Goal: Task Accomplishment & Management: Use online tool/utility

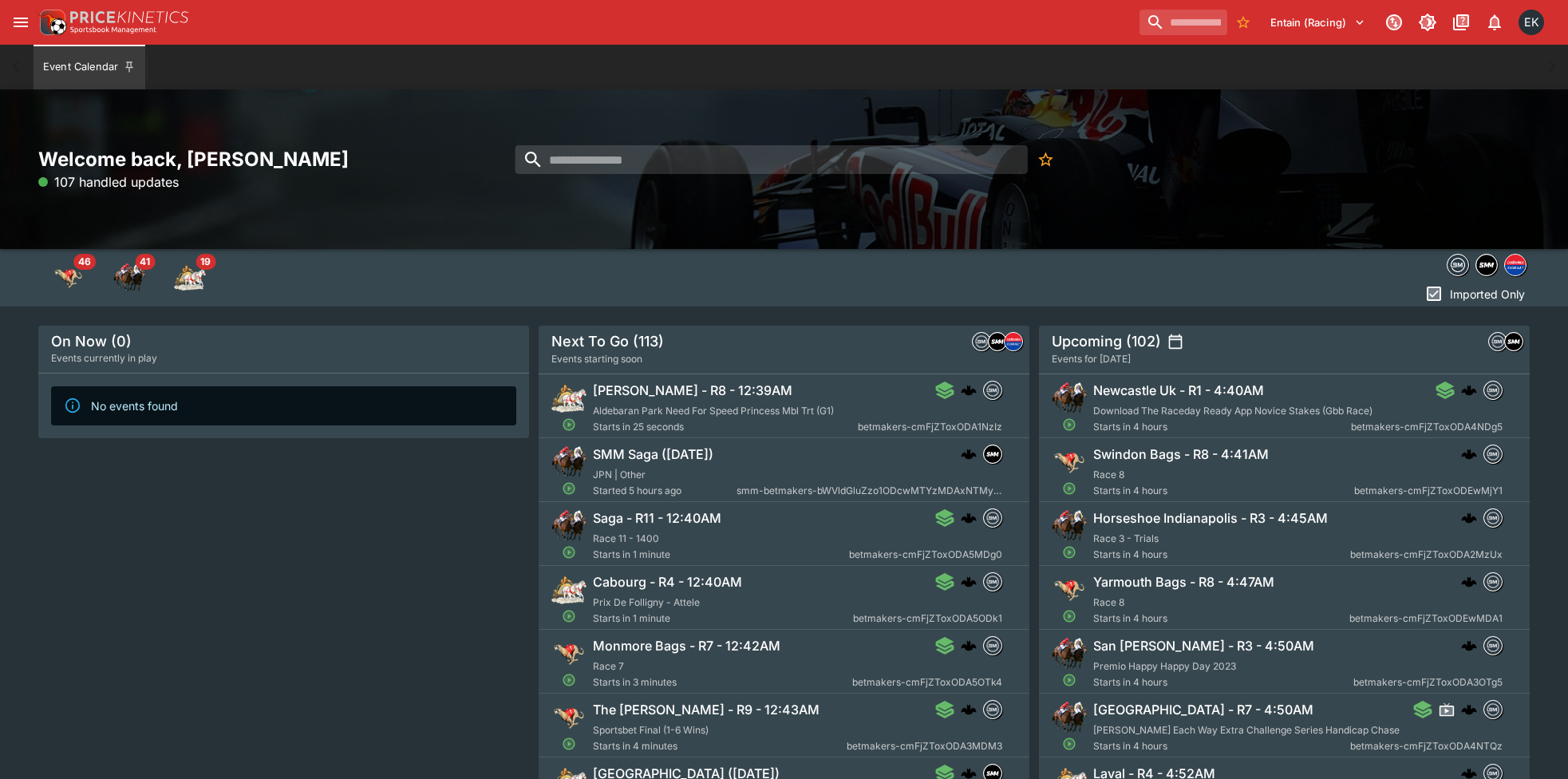
click at [28, 22] on icon "open drawer" at bounding box center [20, 22] width 19 height 19
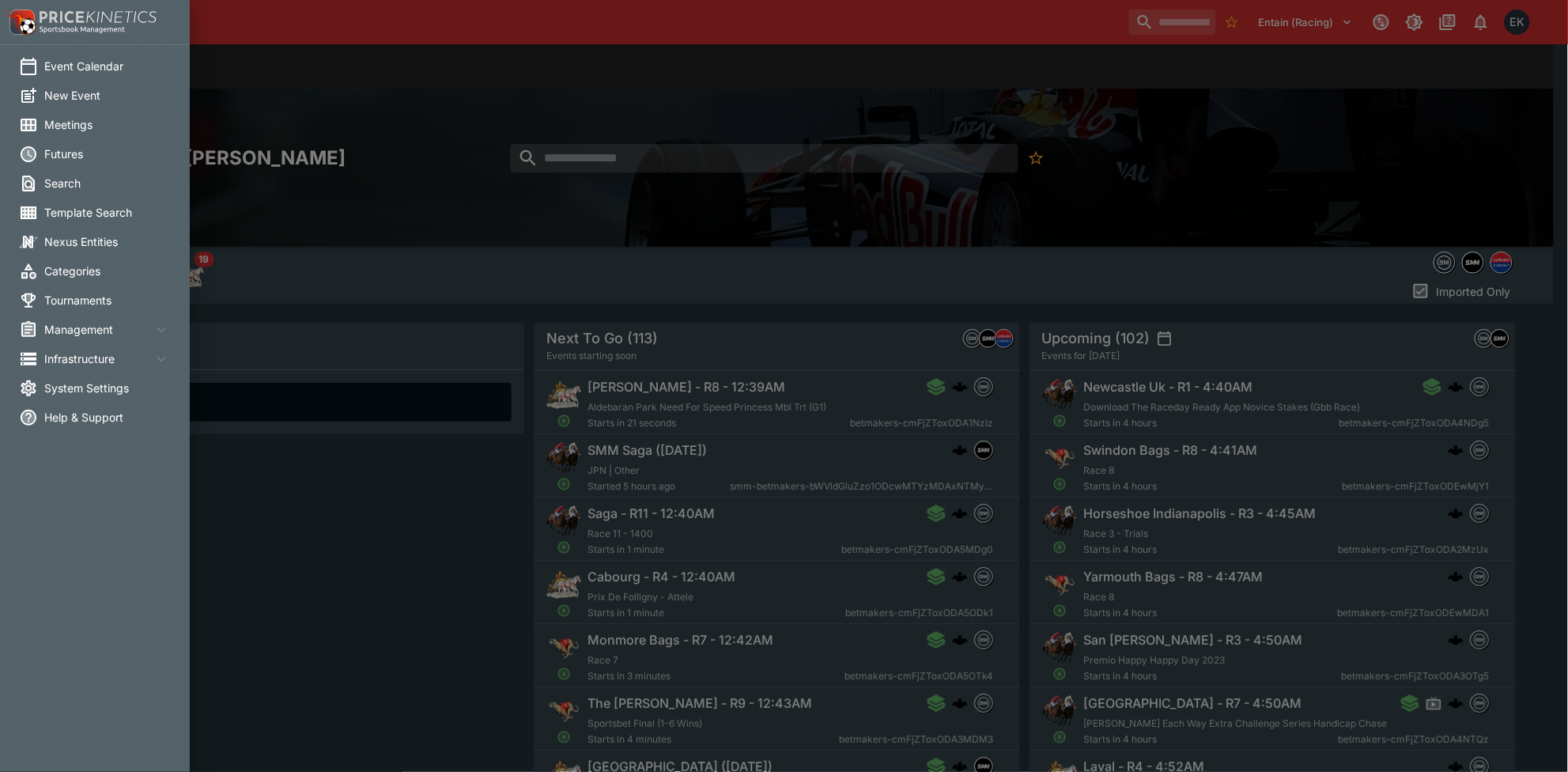
click at [118, 131] on span "Meetings" at bounding box center [108, 124] width 126 height 17
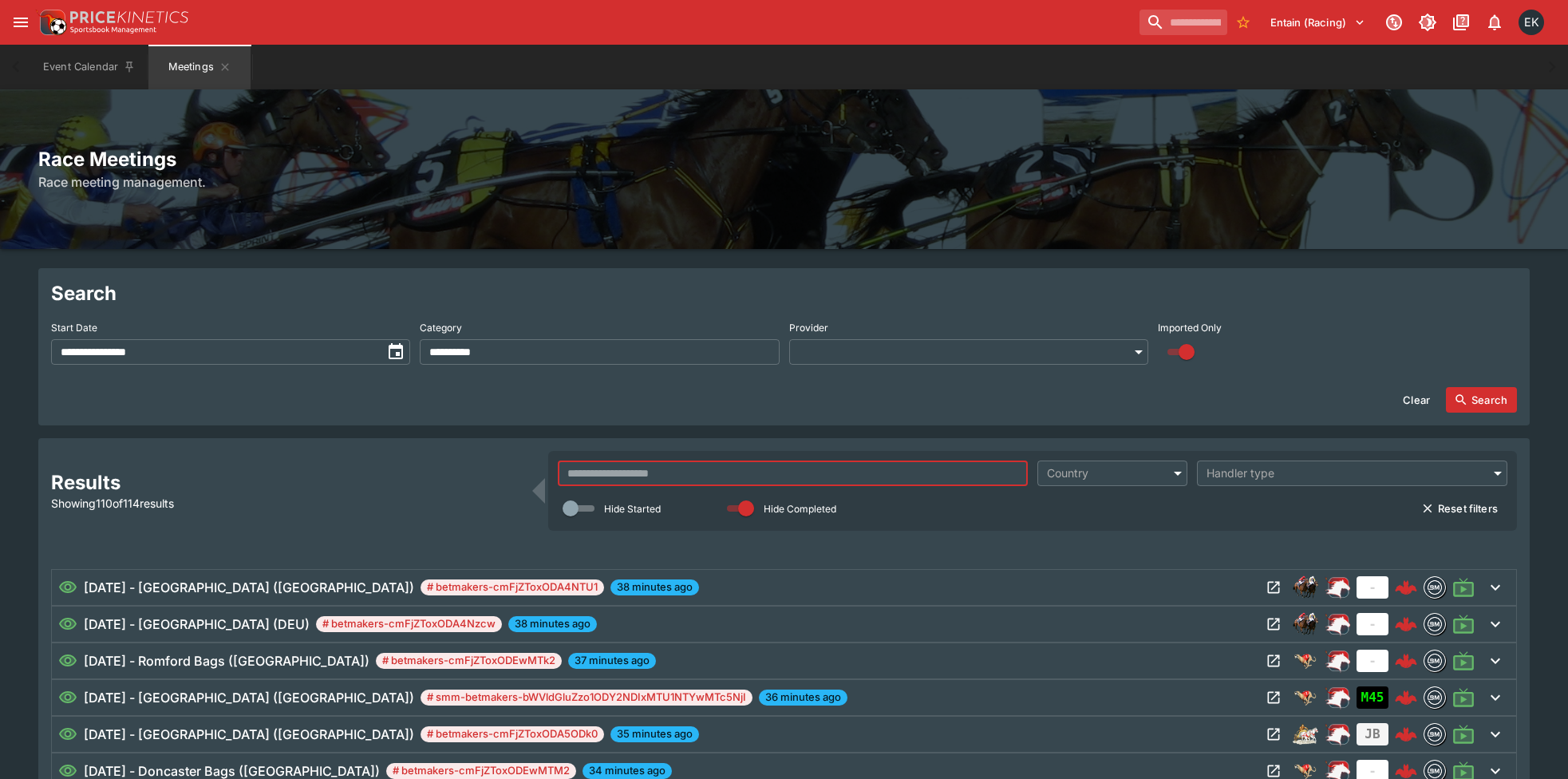
click at [823, 476] on input "text" at bounding box center [793, 473] width 470 height 26
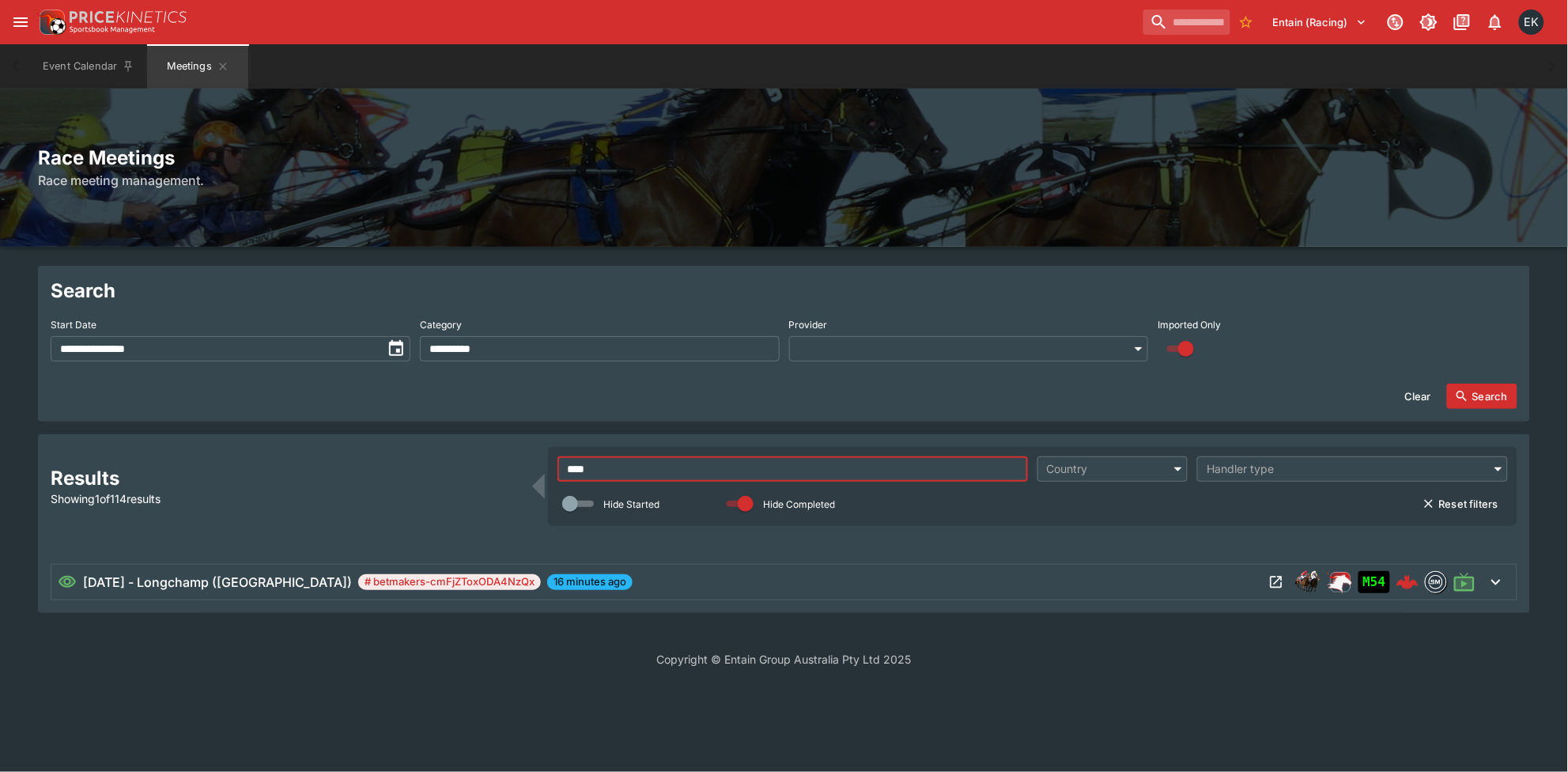
type input "****"
click at [747, 582] on div "[DATE] - Longchamp (FR) # betmakers-cmFjZToxODA4NzQx 16 minutes ago" at bounding box center [660, 581] width 1206 height 19
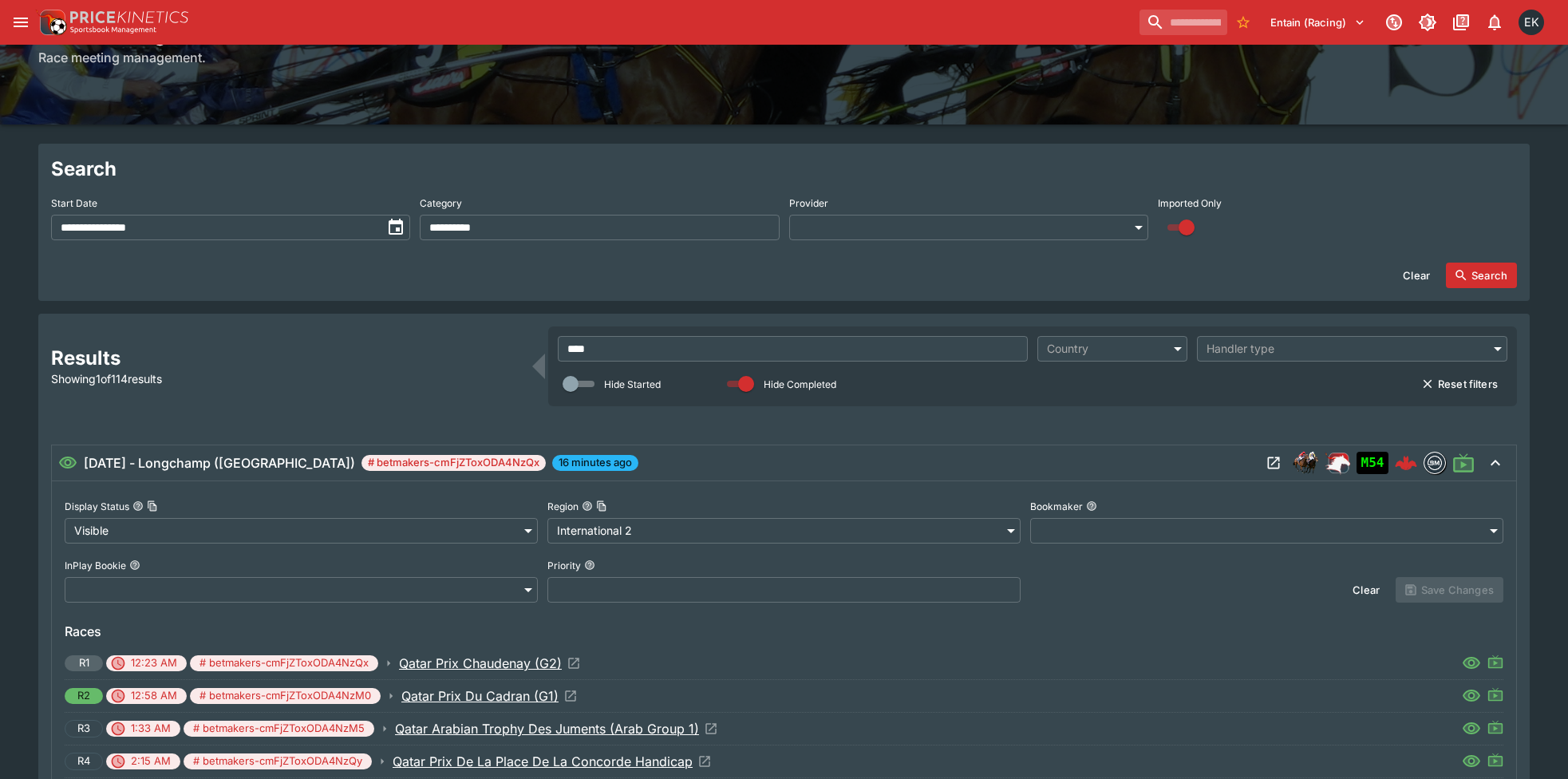
scroll to position [299, 0]
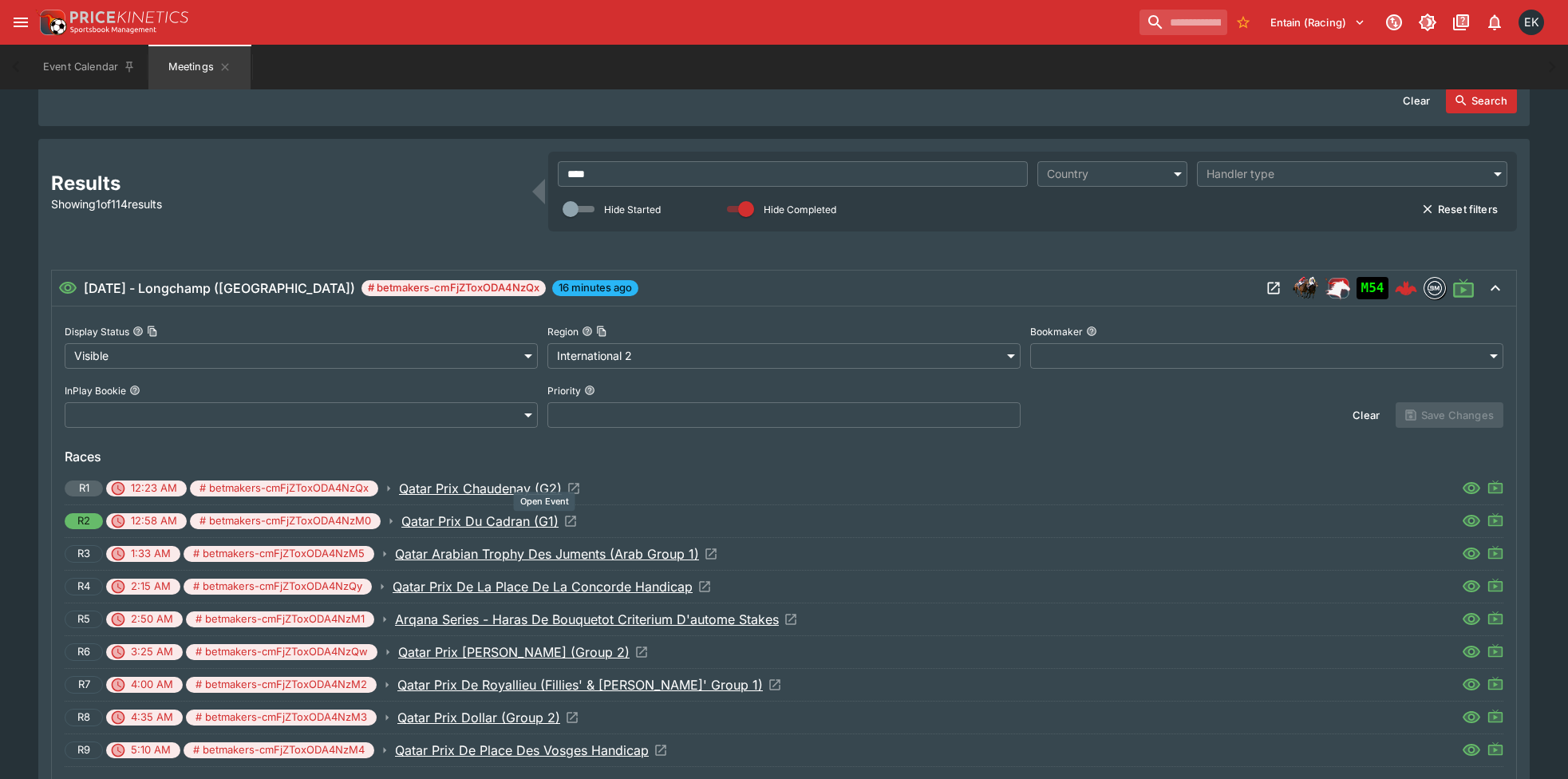
click at [575, 524] on icon "Open Event" at bounding box center [570, 521] width 14 height 14
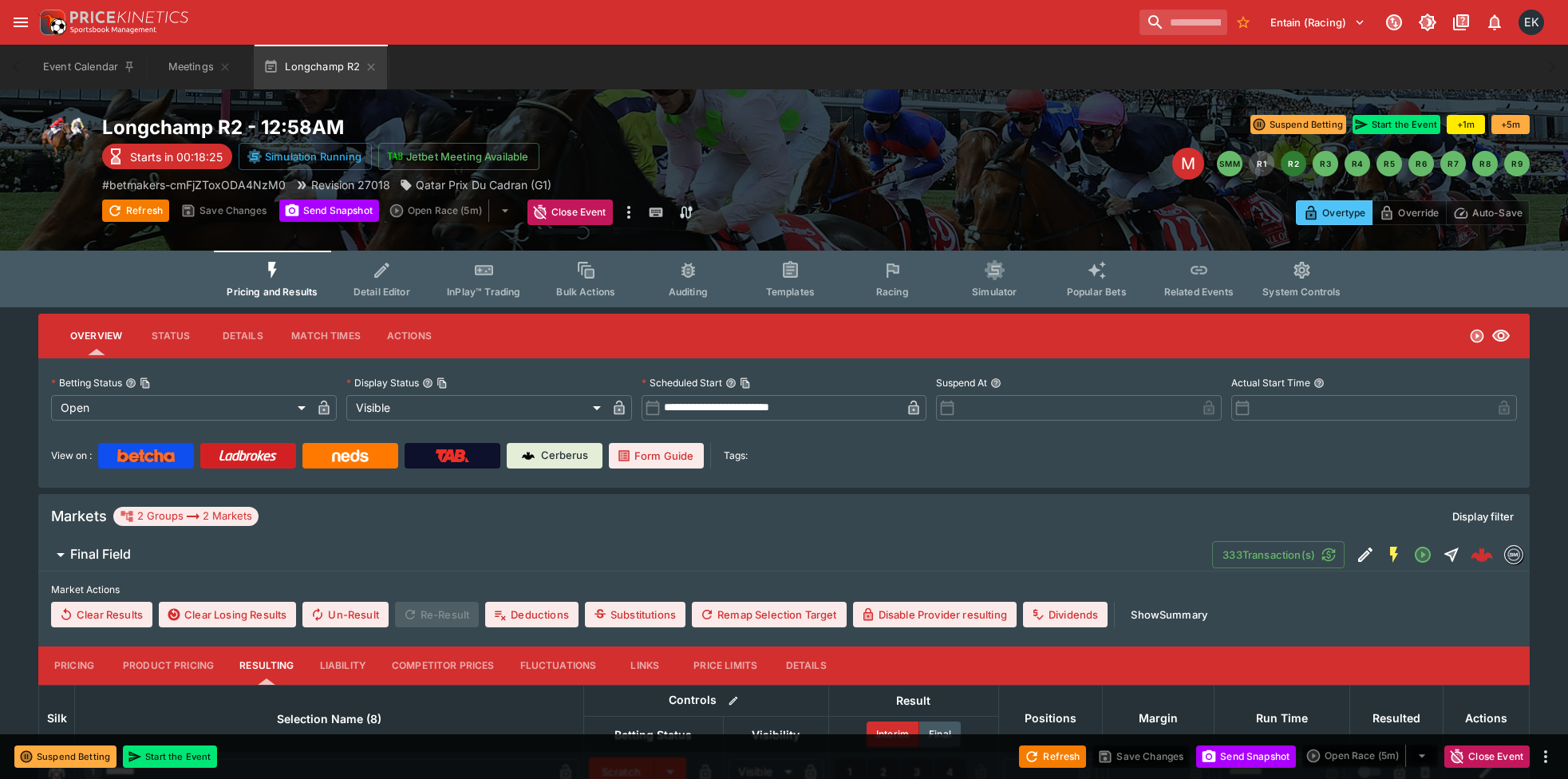
click at [392, 286] on span "Detail Editor" at bounding box center [382, 292] width 57 height 12
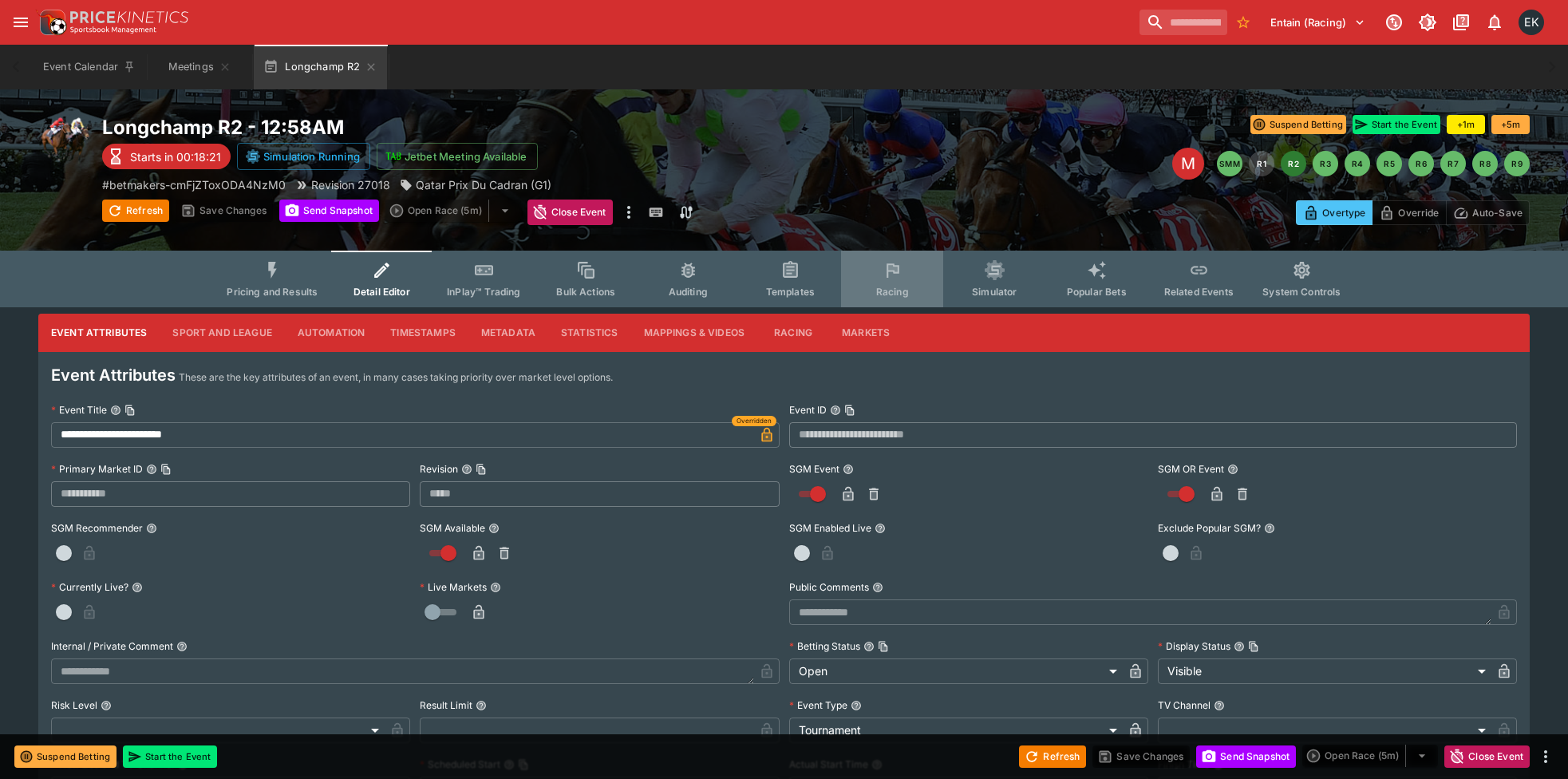
click at [884, 281] on button "Racing" at bounding box center [892, 278] width 103 height 57
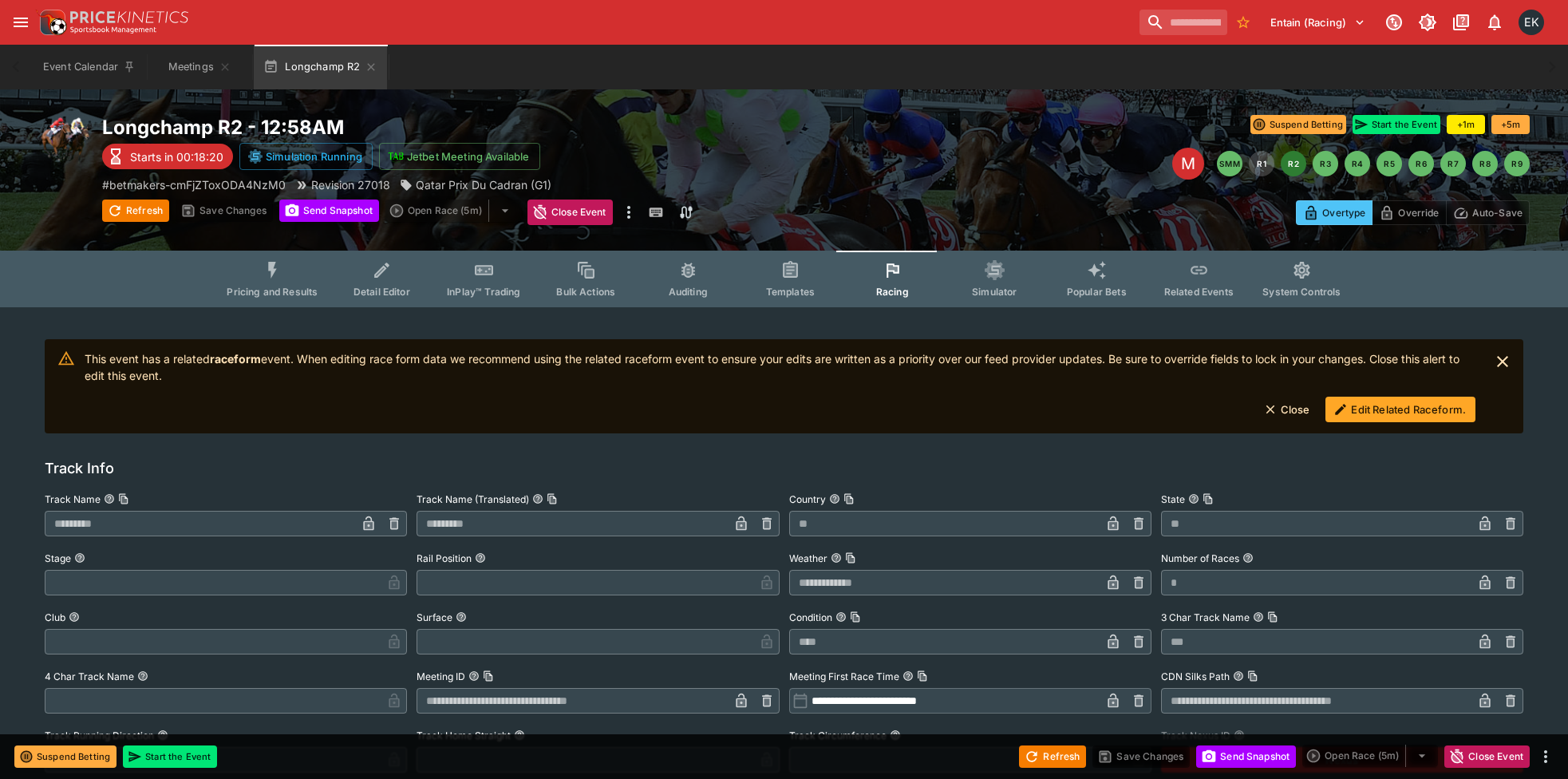
click at [1344, 409] on icon "button" at bounding box center [1340, 409] width 14 height 14
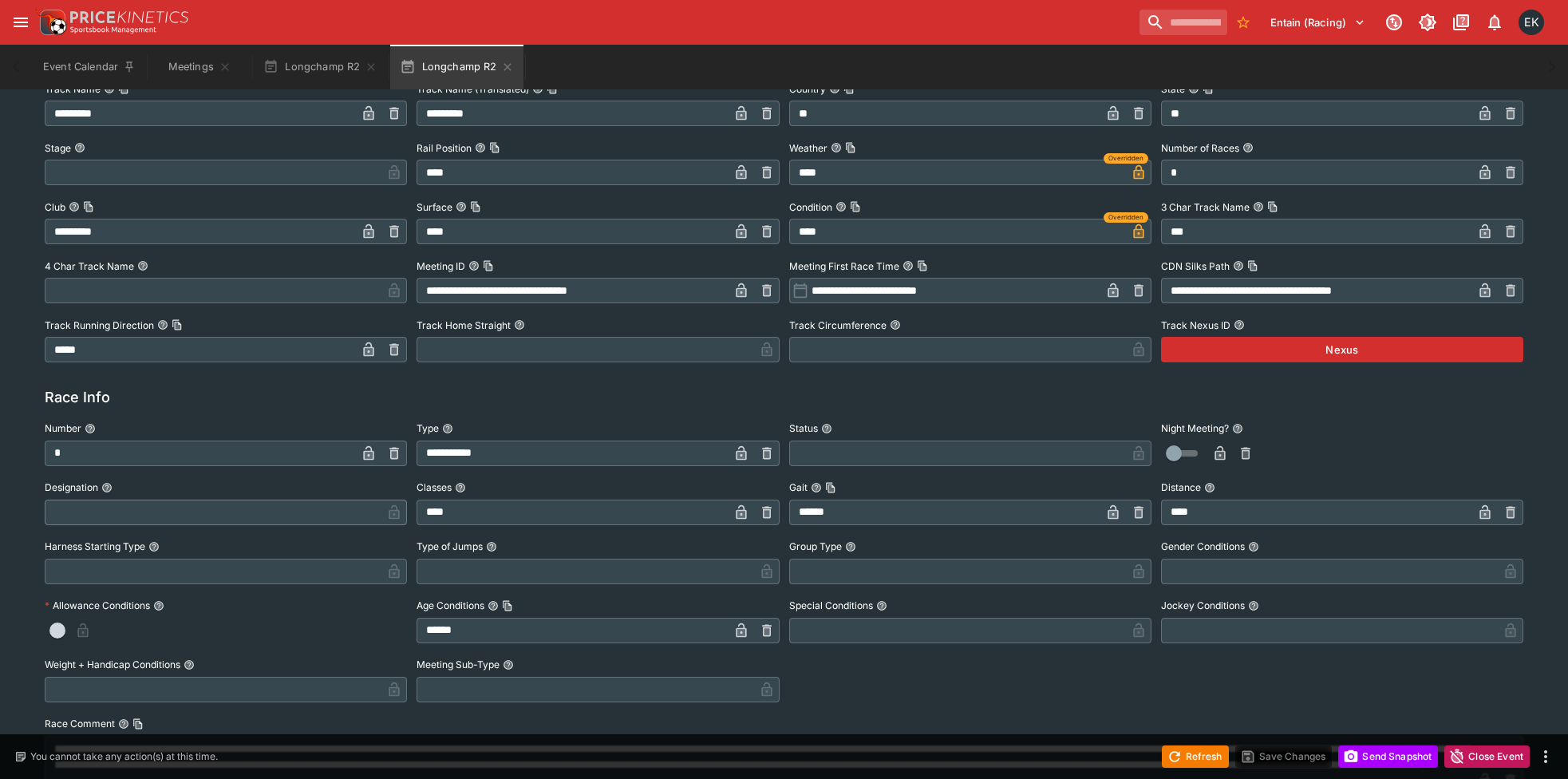
scroll to position [698, 0]
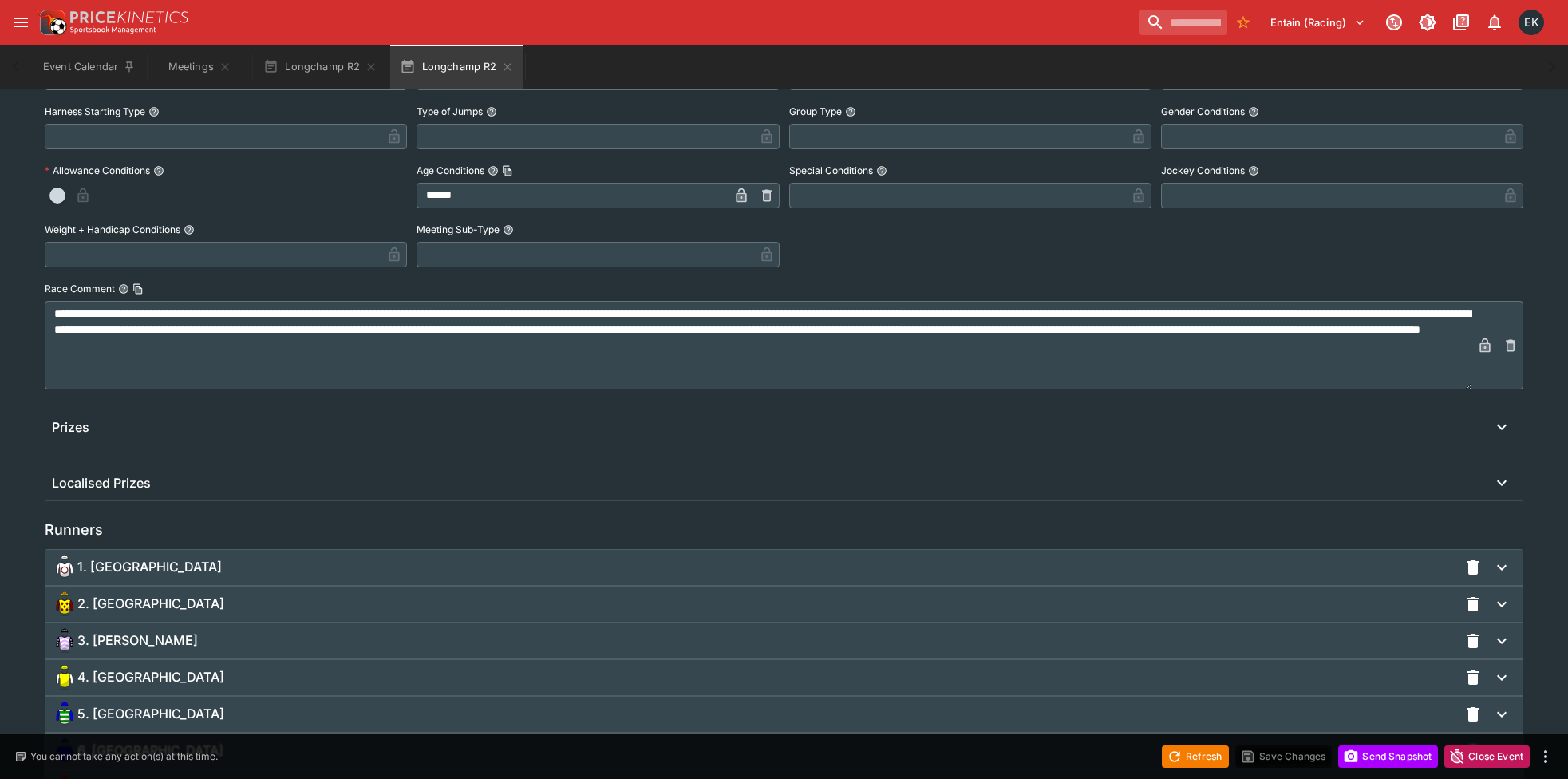
click at [170, 599] on div "2. [GEOGRAPHIC_DATA]" at bounding box center [755, 604] width 1407 height 26
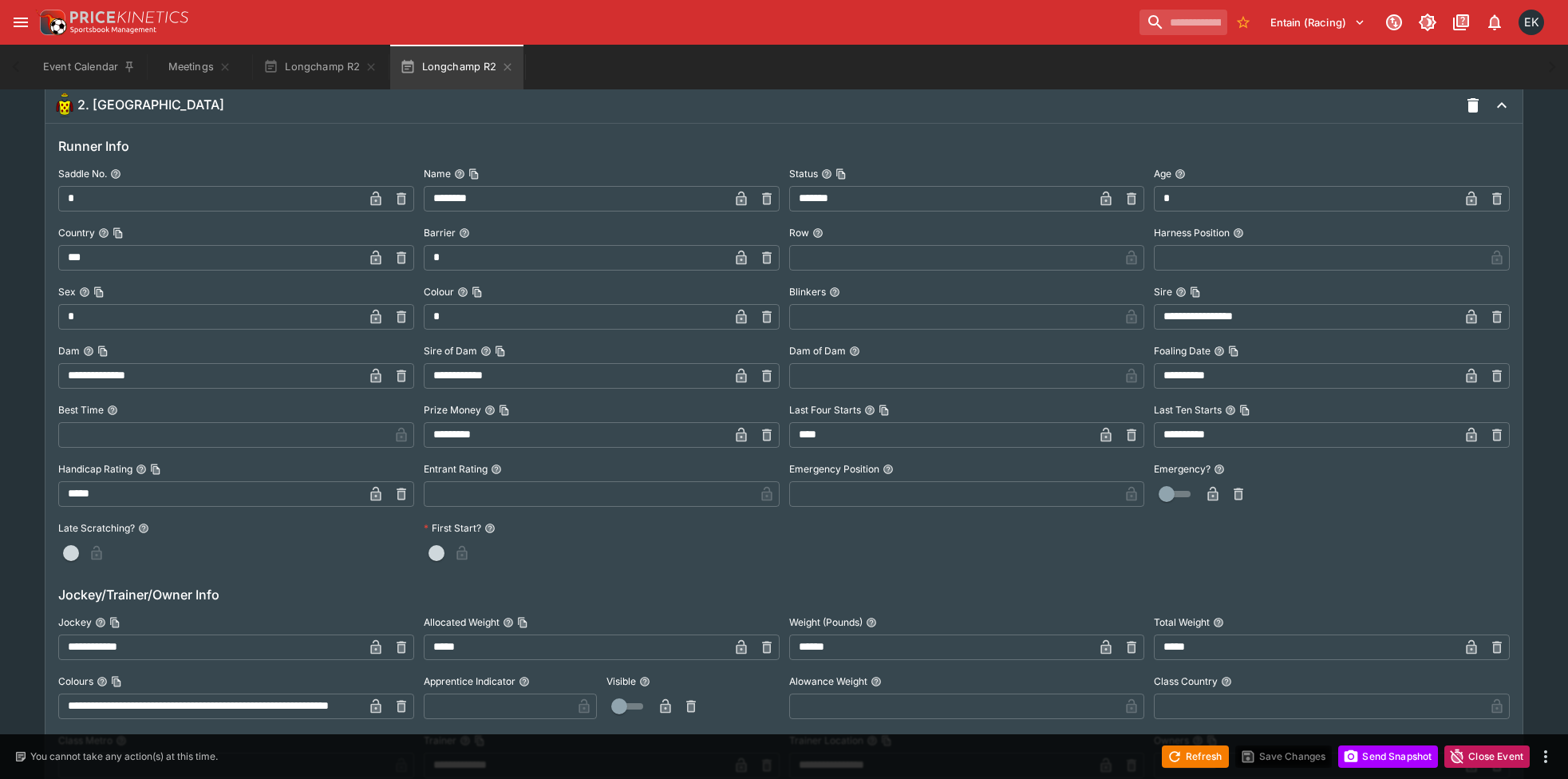
scroll to position [1198, 0]
drag, startPoint x: 193, startPoint y: 637, endPoint x: -84, endPoint y: 647, distance: 277.2
click at [0, 647] on html "**********" at bounding box center [784, 365] width 1568 height 3126
paste input "text"
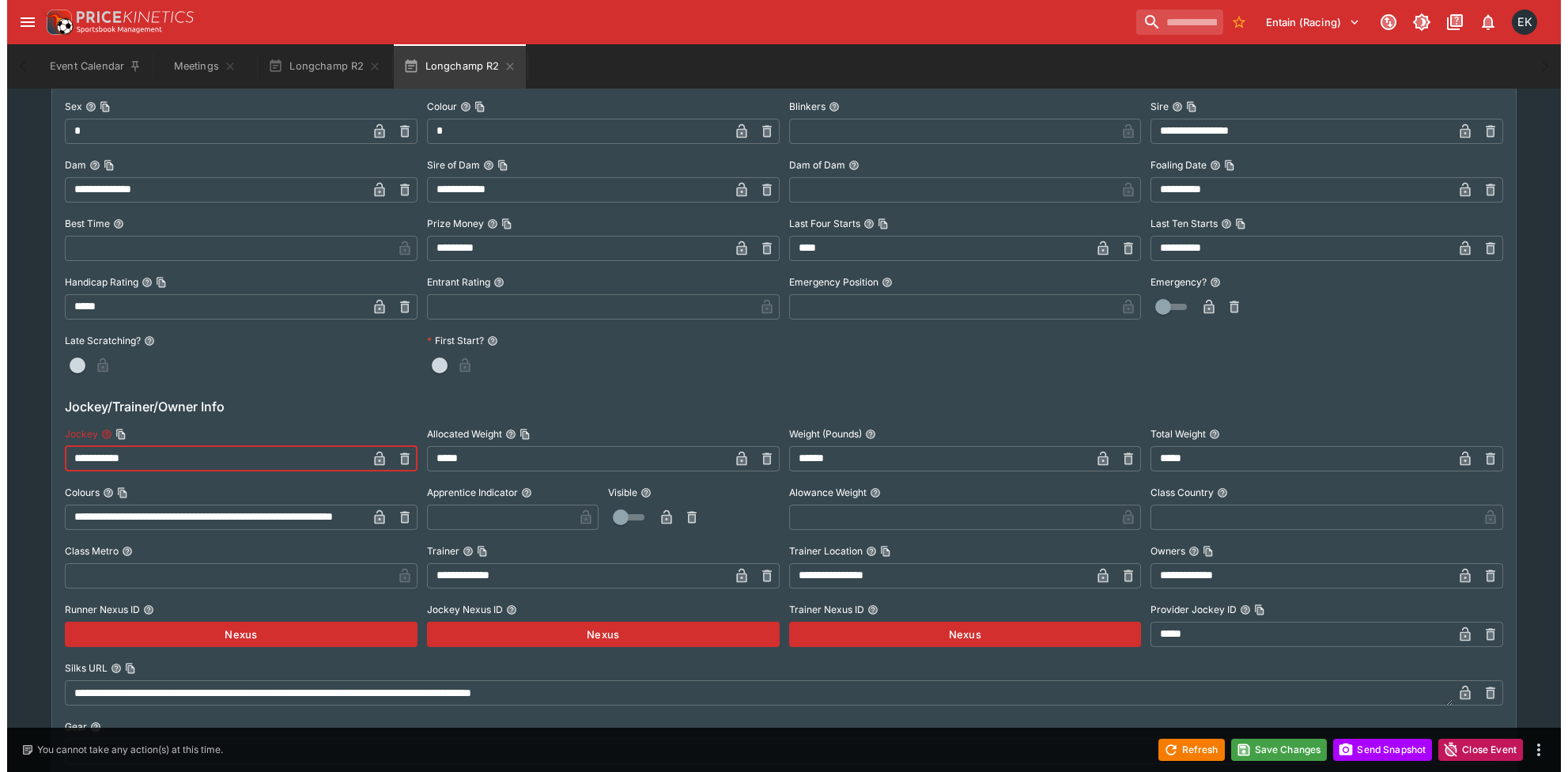
scroll to position [1385, 0]
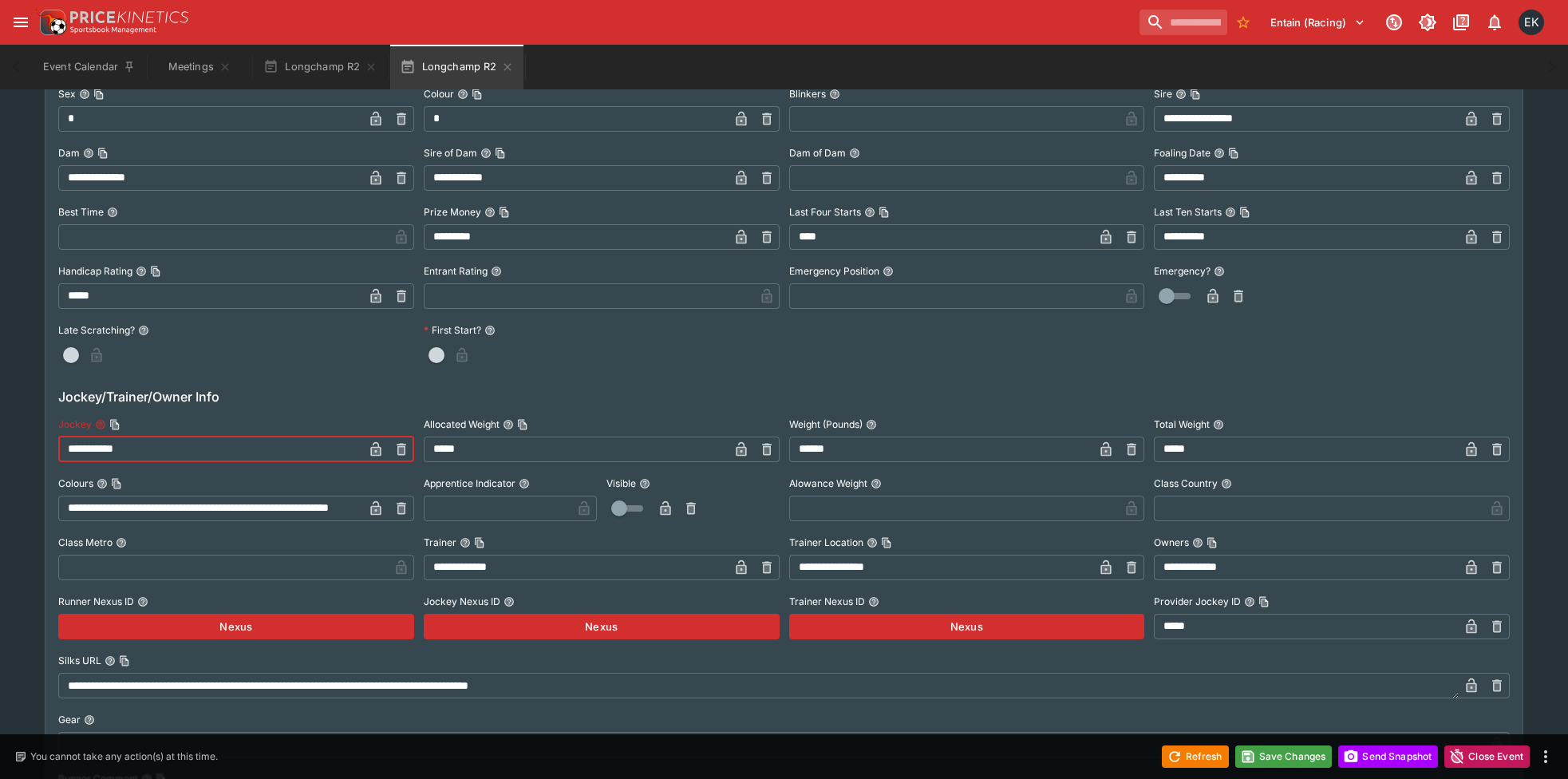
type input "**********"
click at [374, 447] on icon "button" at bounding box center [376, 450] width 8 height 6
click at [1264, 754] on button "Save Changes" at bounding box center [1284, 756] width 98 height 22
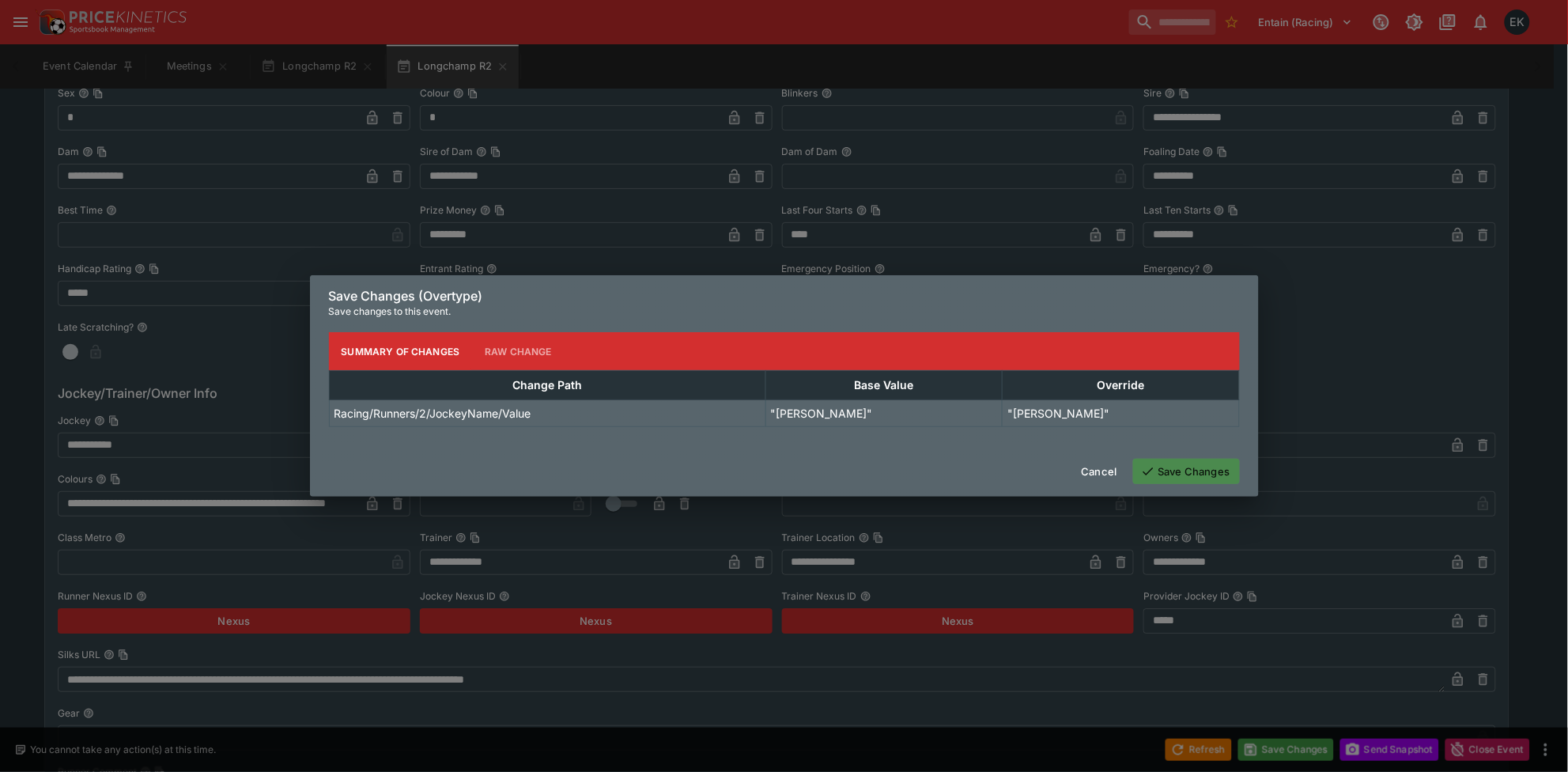
click at [1189, 465] on button "Save Changes" at bounding box center [1187, 471] width 107 height 26
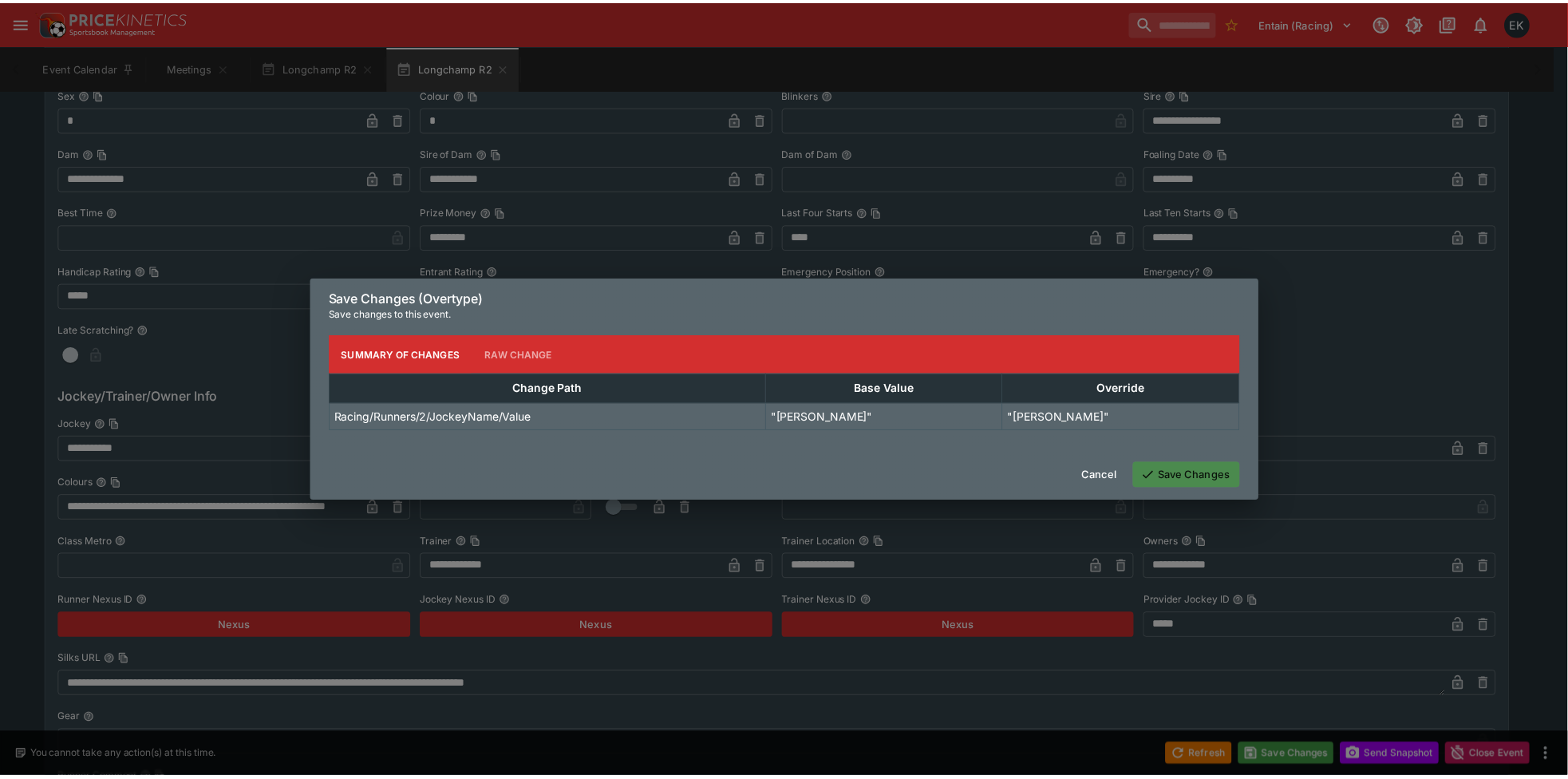
scroll to position [0, 0]
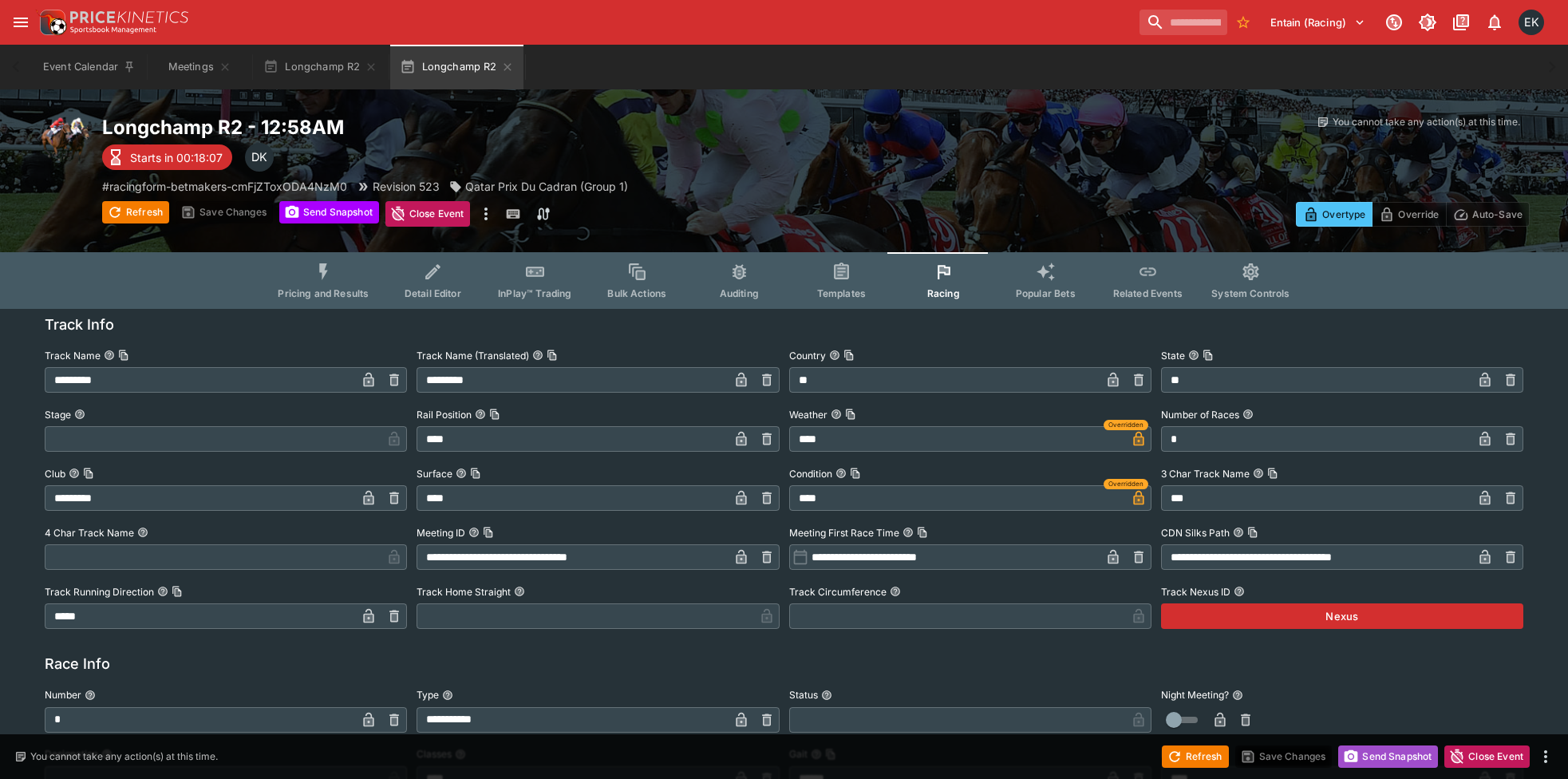
click at [1403, 758] on button "Send Snapshot" at bounding box center [1388, 756] width 100 height 22
click at [507, 70] on icon "button" at bounding box center [507, 67] width 13 height 13
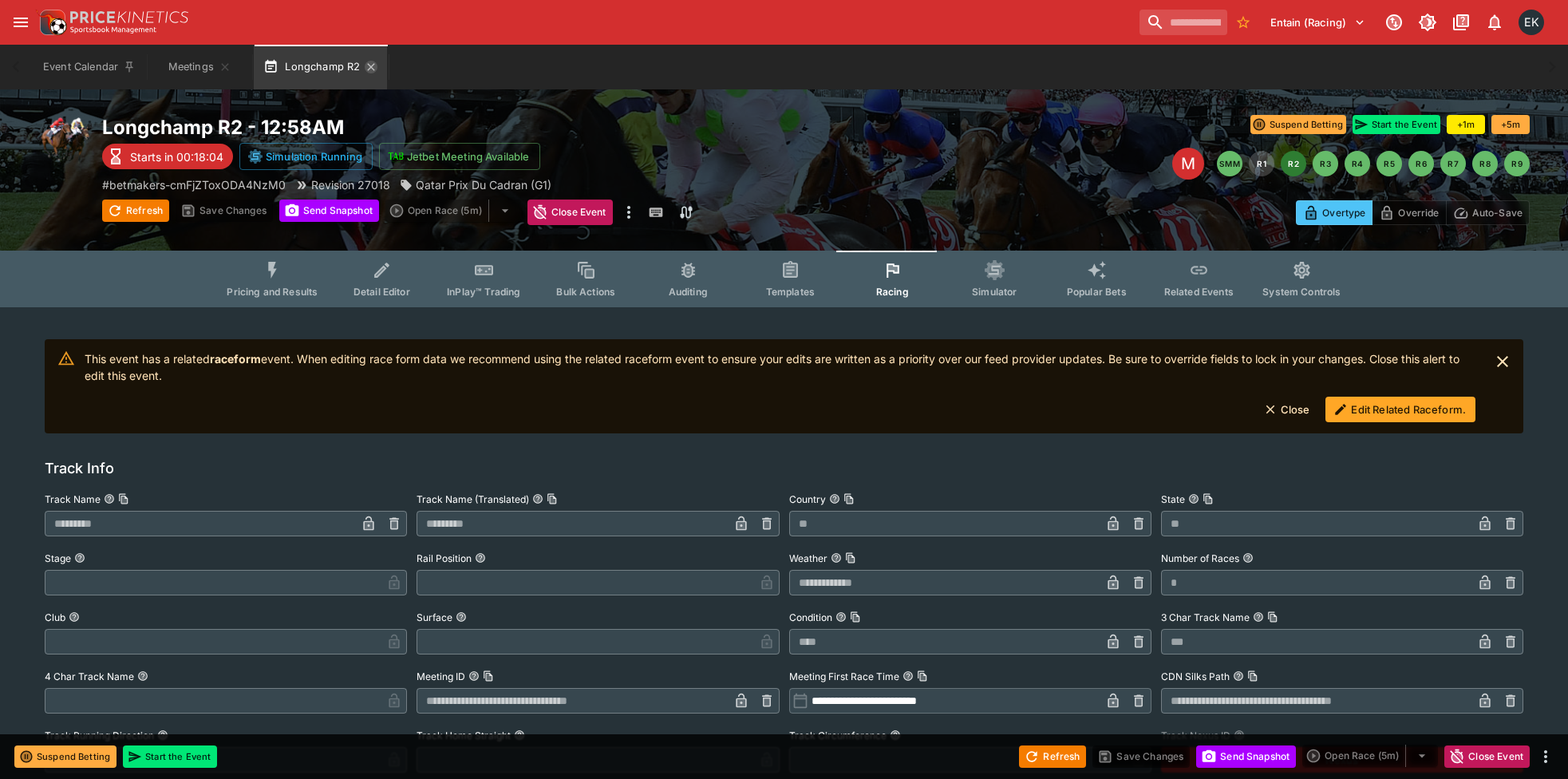
click at [370, 72] on icon "button" at bounding box center [371, 67] width 13 height 13
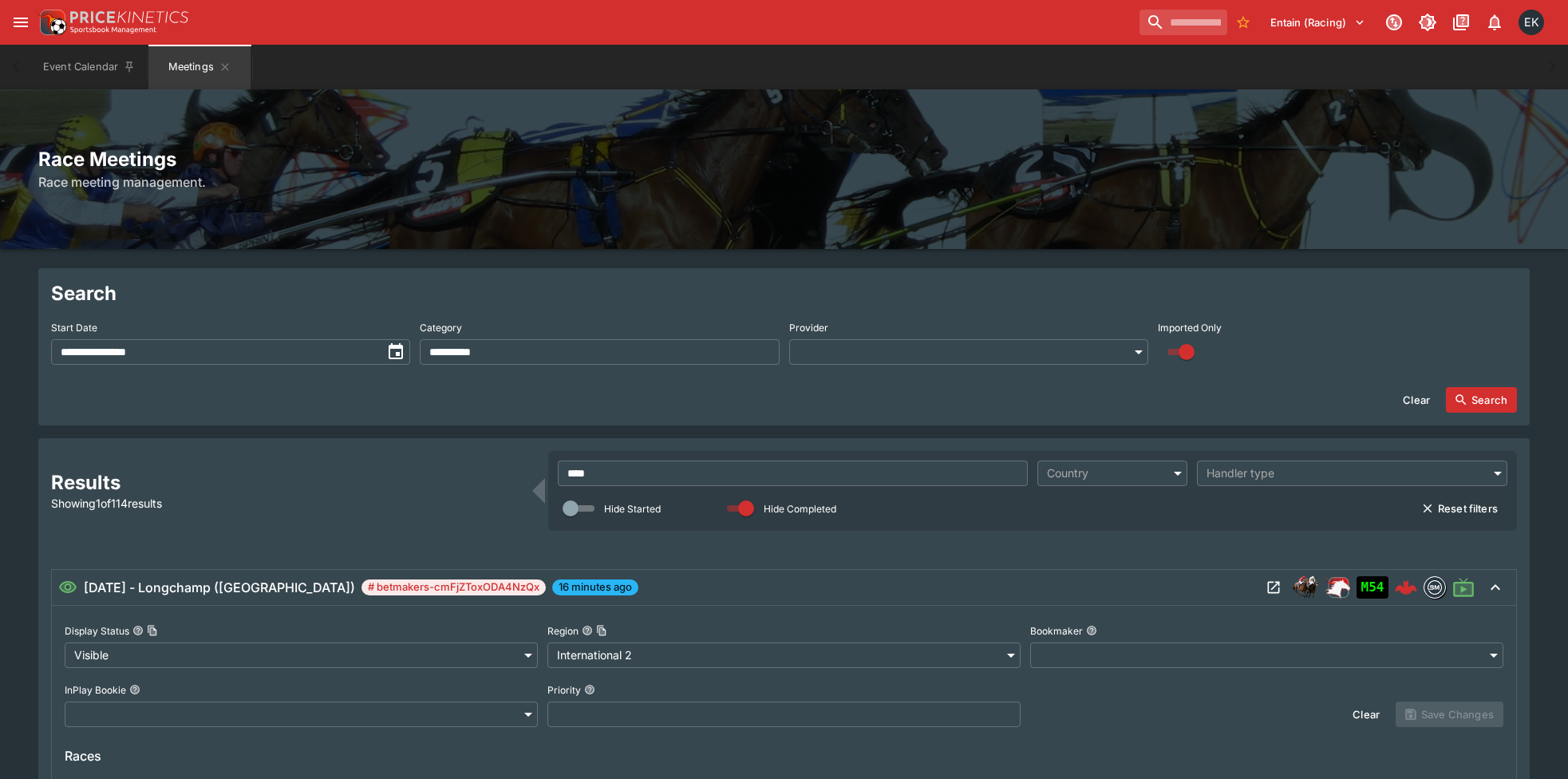
click at [455, 76] on div "Event Calendar Meetings" at bounding box center [784, 67] width 1504 height 45
